Goal: Task Accomplishment & Management: Use online tool/utility

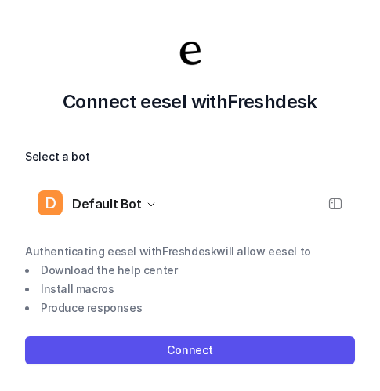
scroll to position [11, 0]
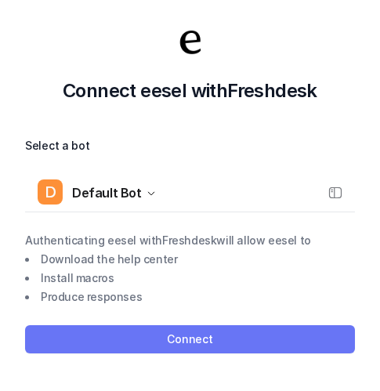
click at [206, 338] on button "Connect" at bounding box center [190, 339] width 330 height 28
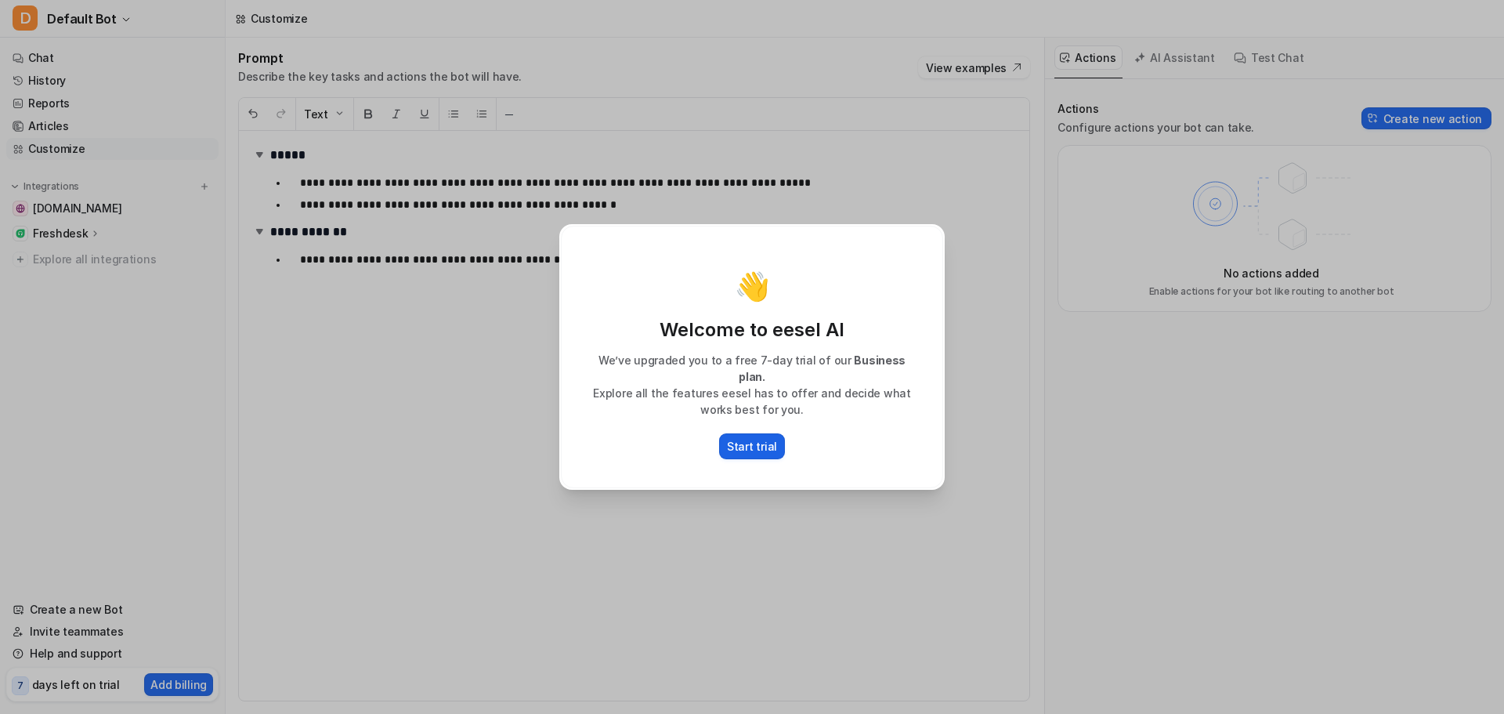
click at [757, 441] on p "Start trial" at bounding box center [752, 446] width 50 height 16
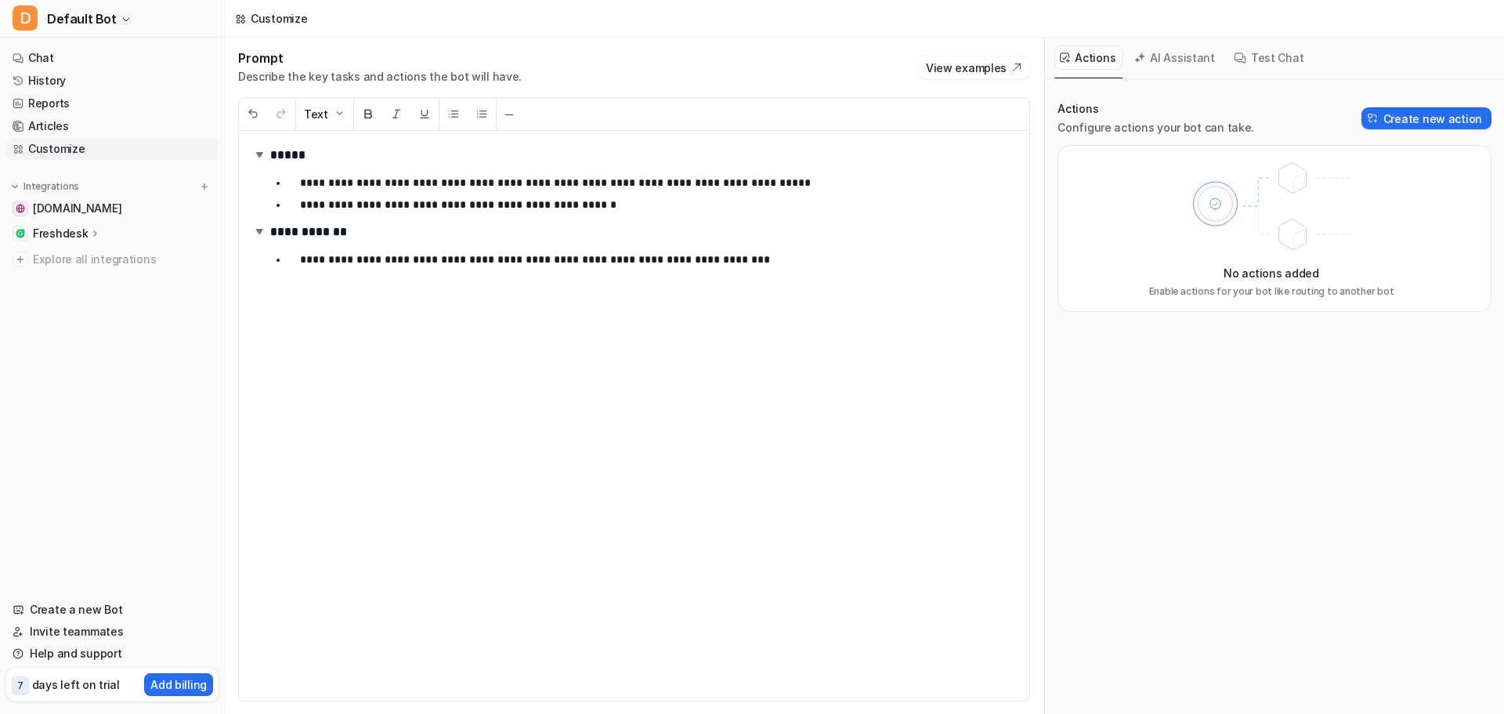
click at [54, 228] on p "Freshdesk" at bounding box center [60, 234] width 55 height 16
click at [64, 319] on p "AI Copilot" at bounding box center [71, 324] width 52 height 16
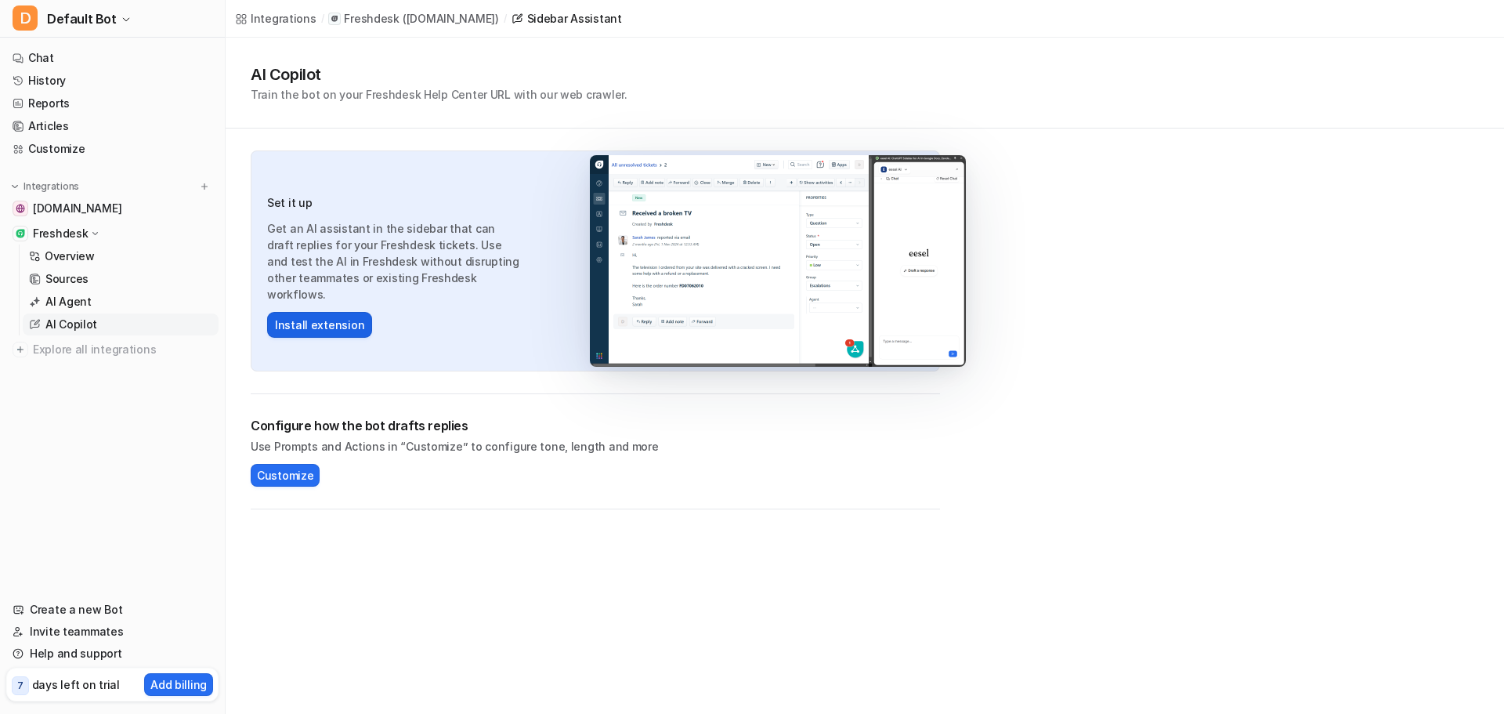
click at [315, 312] on button "Install extension" at bounding box center [319, 325] width 105 height 26
click at [277, 472] on span "Customize" at bounding box center [285, 475] width 56 height 16
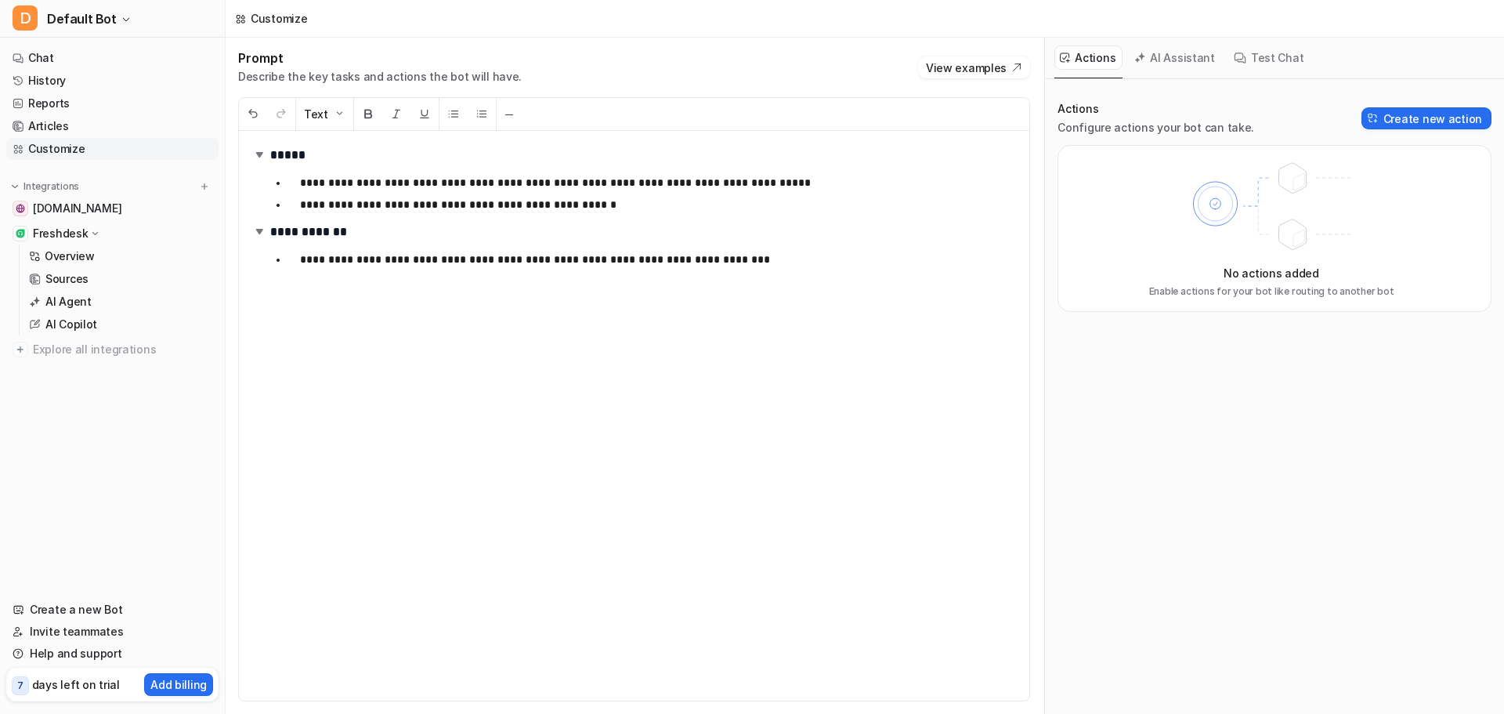
click at [1167, 60] on button "AI Assistant" at bounding box center [1175, 57] width 93 height 24
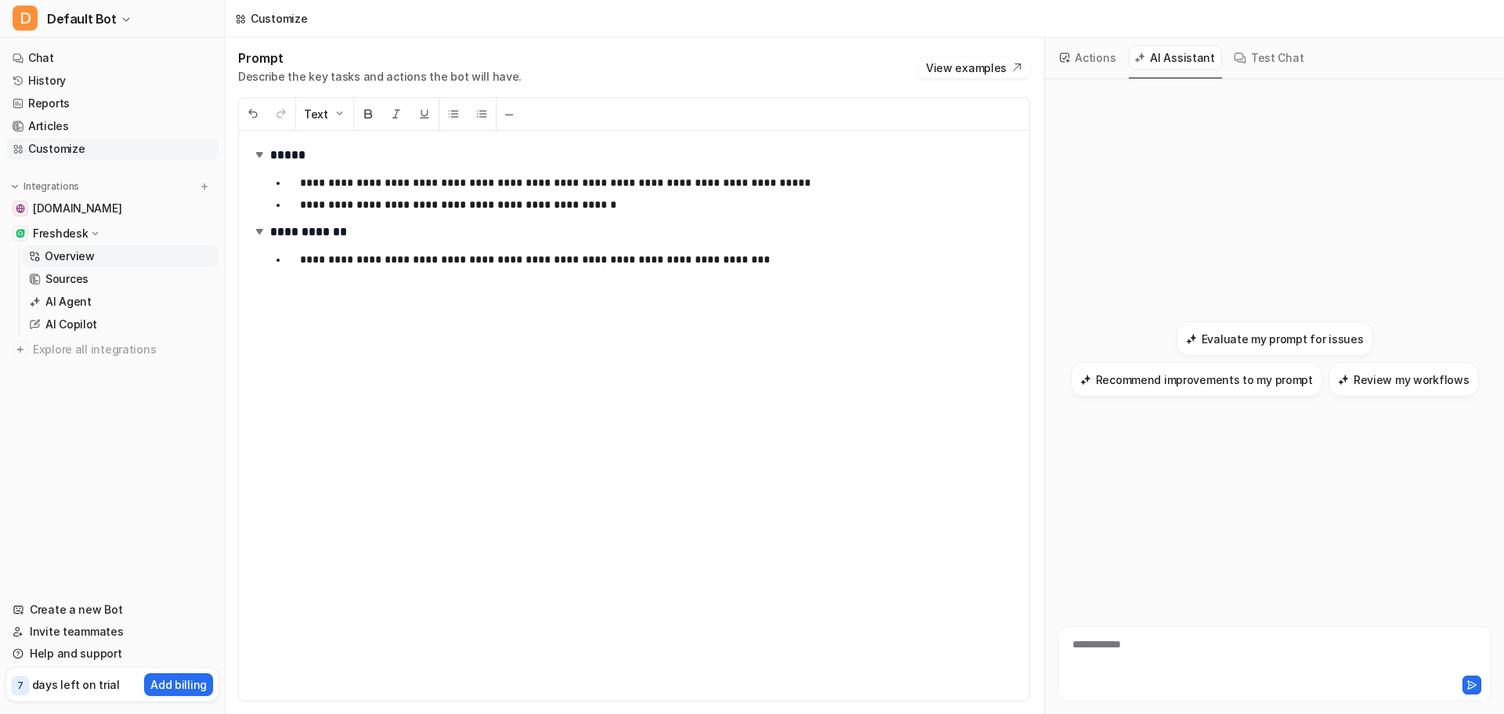
click at [73, 253] on p "Overview" at bounding box center [70, 256] width 50 height 16
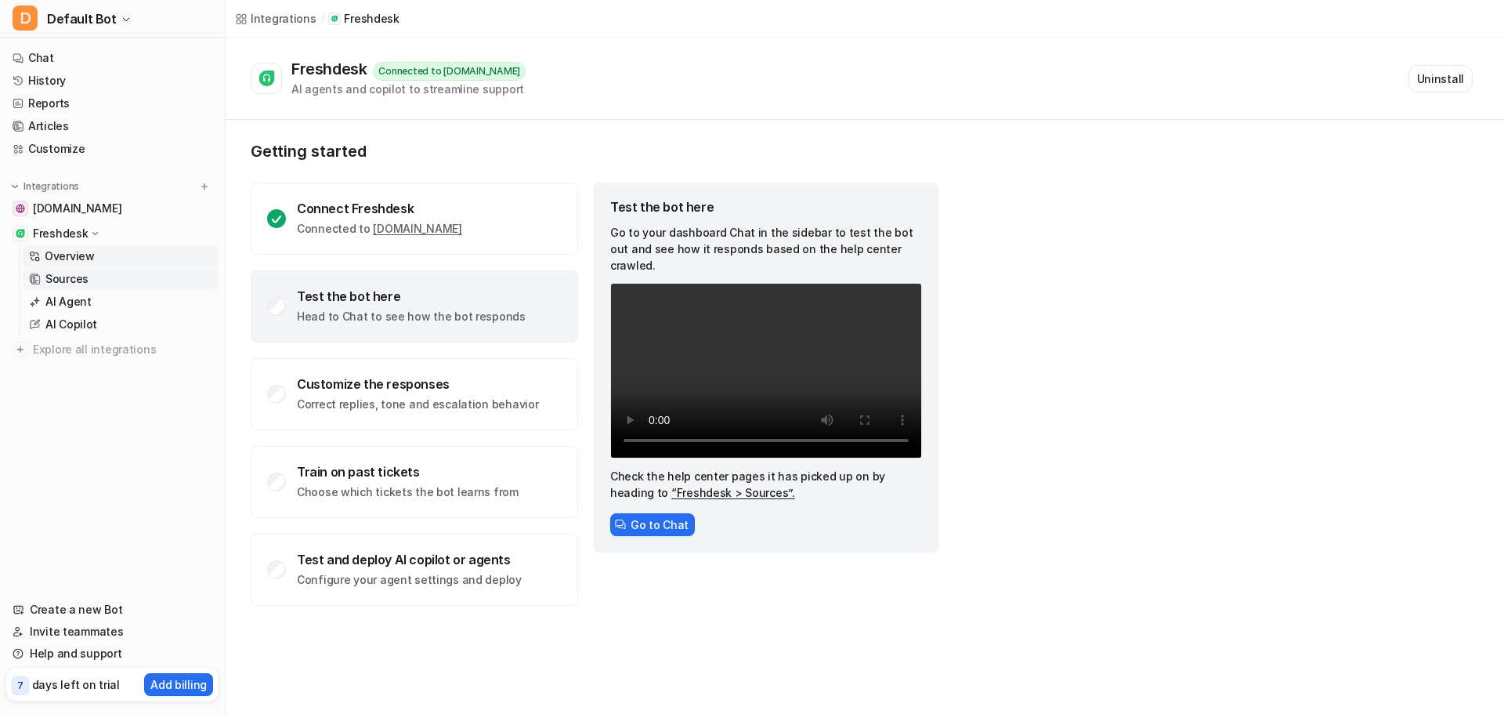
click at [53, 274] on p "Sources" at bounding box center [66, 279] width 43 height 16
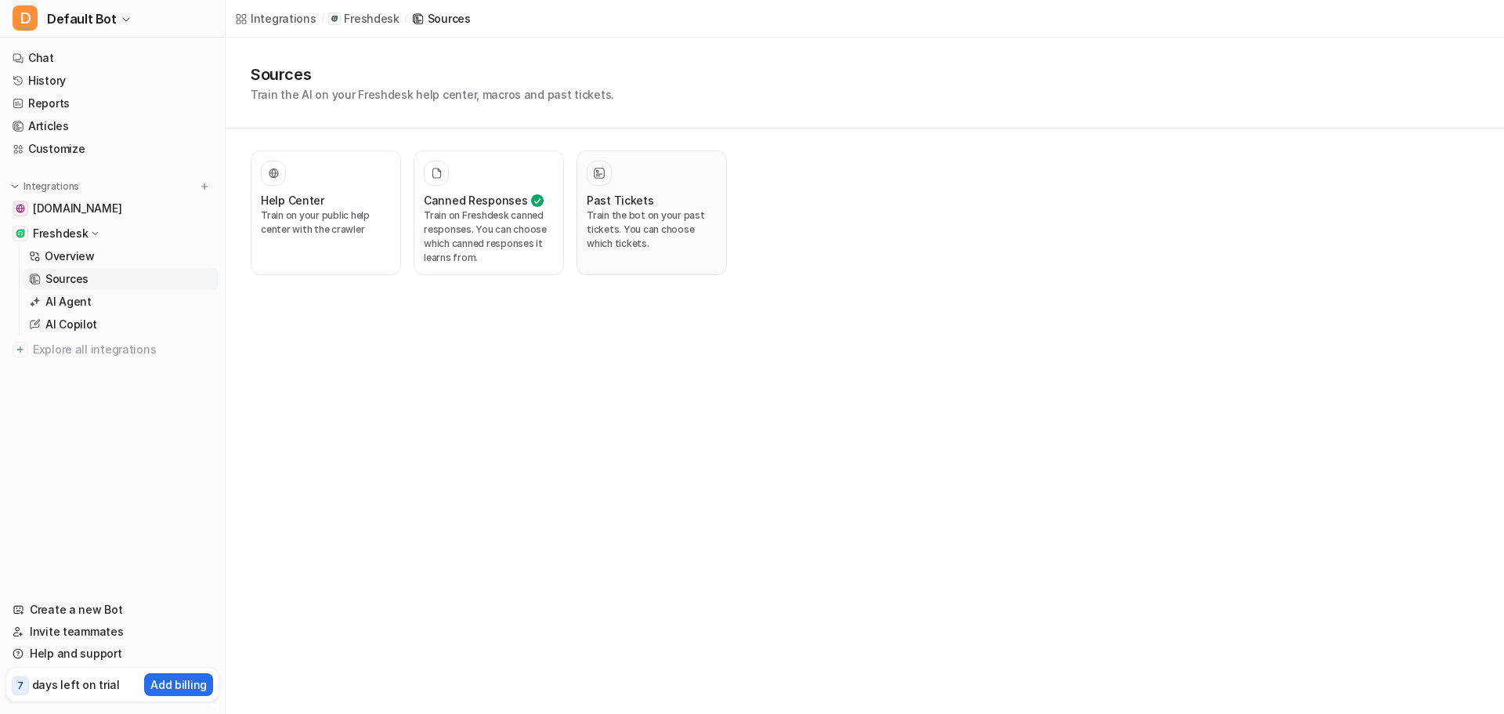
click at [651, 188] on div "Past Tickets Train the bot on your past tickets. You can choose which tickets." at bounding box center [652, 213] width 130 height 104
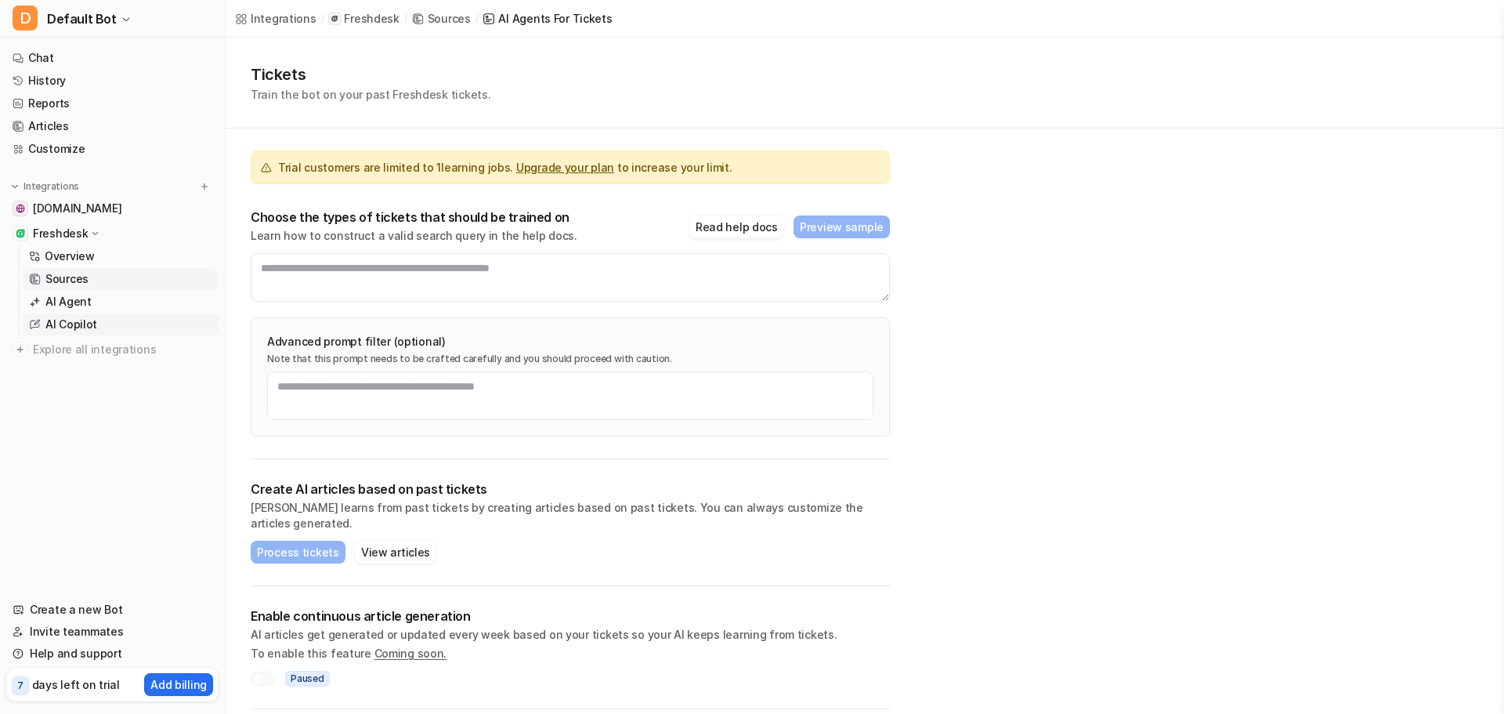
click at [69, 323] on p "AI Copilot" at bounding box center [71, 324] width 52 height 16
